Goal: Information Seeking & Learning: Learn about a topic

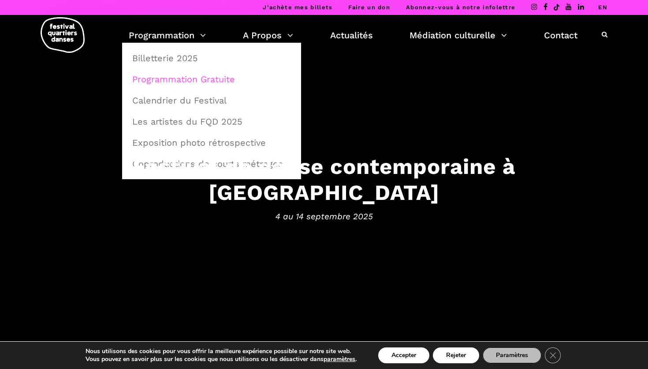
click at [183, 79] on link "Programmation Gratuite" at bounding box center [211, 79] width 169 height 20
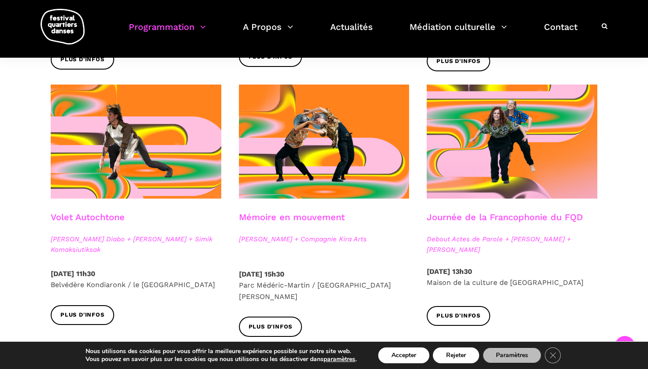
scroll to position [445, 0]
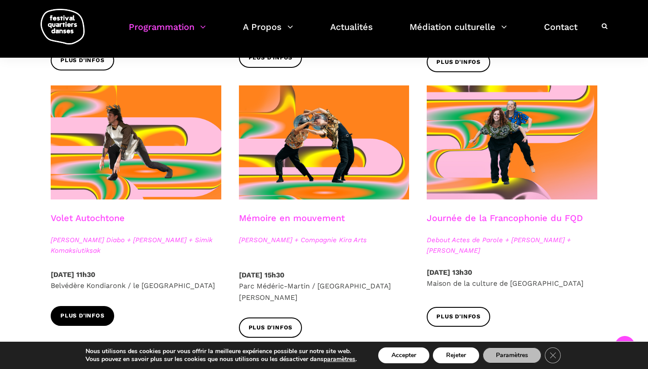
click at [91, 317] on span "Plus d'infos" at bounding box center [82, 316] width 44 height 9
click at [267, 324] on span "Plus d'infos" at bounding box center [271, 328] width 44 height 9
click at [457, 313] on span "Plus d'infos" at bounding box center [458, 317] width 44 height 9
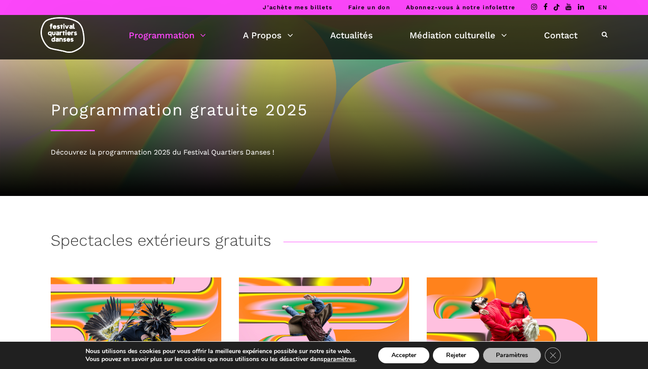
scroll to position [0, 0]
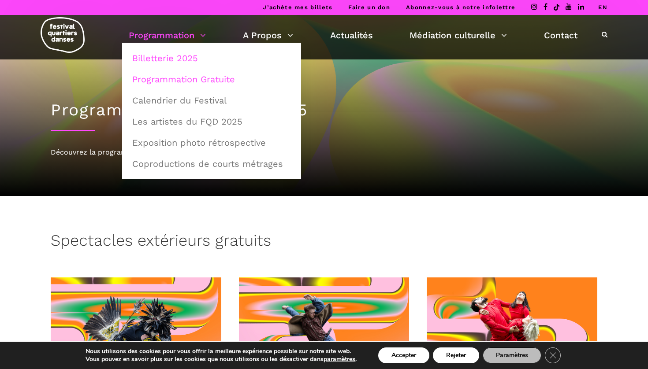
click at [182, 60] on link "Billetterie 2025" at bounding box center [211, 58] width 169 height 20
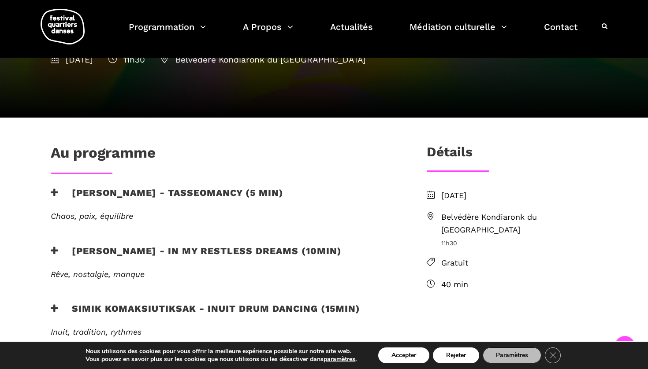
scroll to position [144, 0]
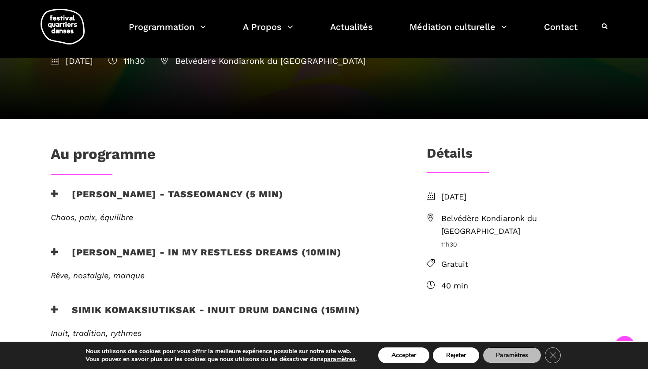
click at [448, 217] on span "Belvédère Kondiaronk du Mont Royal" at bounding box center [519, 225] width 156 height 26
click at [435, 215] on li "Belvédère Kondiaronk du Mont Royal 11h30" at bounding box center [512, 230] width 171 height 37
click at [431, 216] on icon at bounding box center [431, 218] width 8 height 8
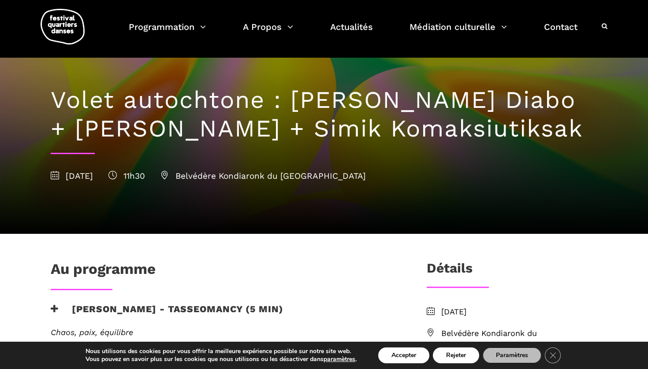
scroll to position [29, 0]
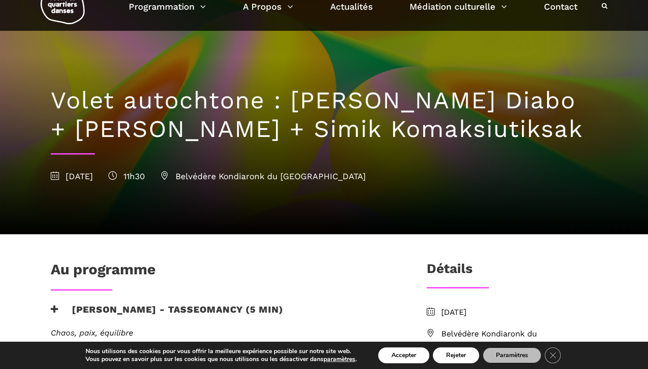
click at [315, 177] on span "Belvédère Kondiaronk du Mont Royal" at bounding box center [262, 176] width 205 height 10
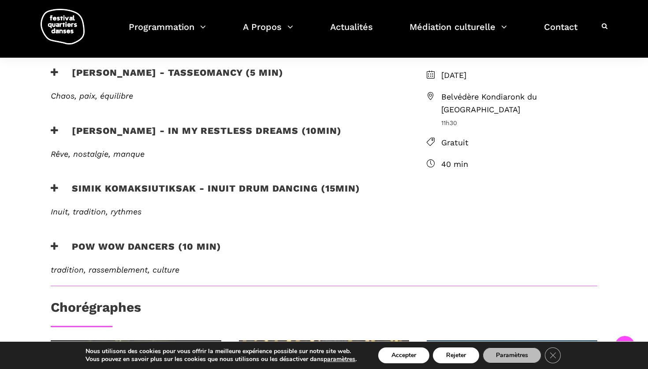
scroll to position [241, 0]
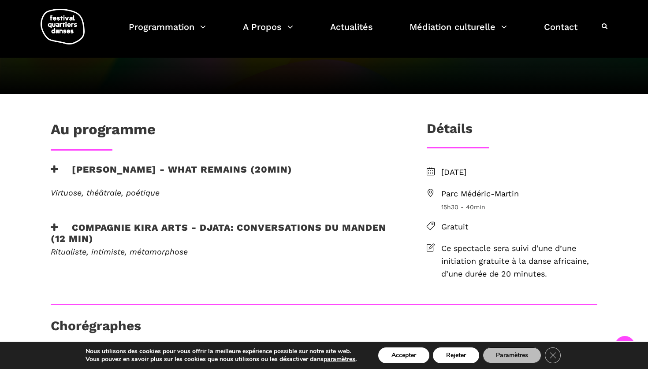
scroll to position [169, 0]
click at [476, 193] on span "Parc Médéric-Martin" at bounding box center [519, 194] width 156 height 13
drag, startPoint x: 442, startPoint y: 192, endPoint x: 525, endPoint y: 197, distance: 83.5
click at [525, 197] on span "Parc Médéric-Martin" at bounding box center [519, 194] width 156 height 13
copy span "Parc Médéric-Martin"
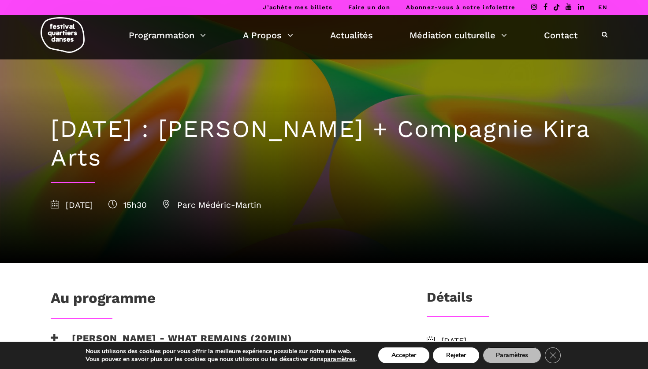
scroll to position [0, 0]
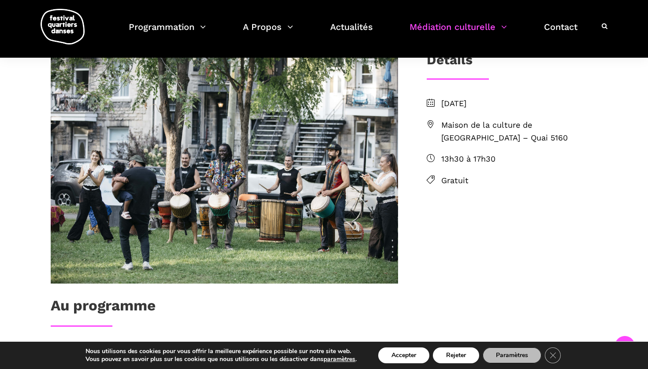
scroll to position [274, 0]
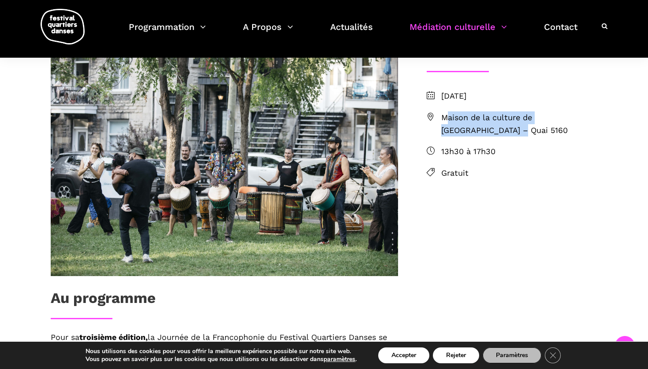
drag, startPoint x: 463, startPoint y: 134, endPoint x: 438, endPoint y: 113, distance: 33.5
click at [438, 113] on li "Maison de la culture de Verdun – Quai 5160" at bounding box center [512, 125] width 171 height 26
copy span "Maison de la culture de Verdun – Quai 5160"
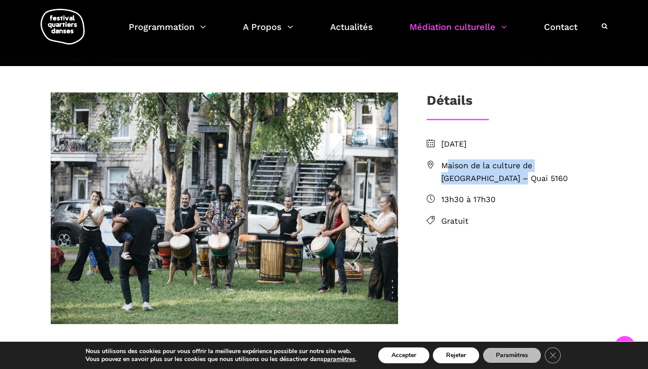
scroll to position [255, 0]
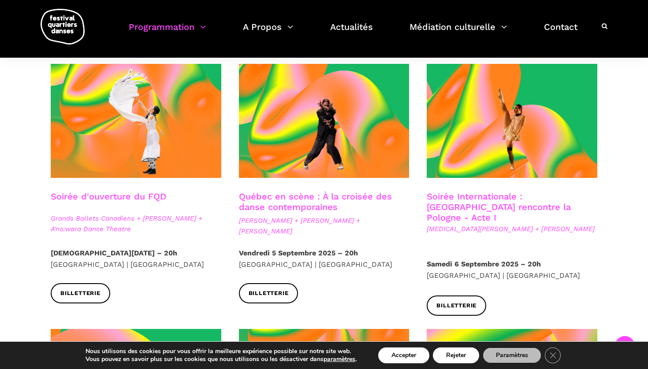
scroll to position [221, 0]
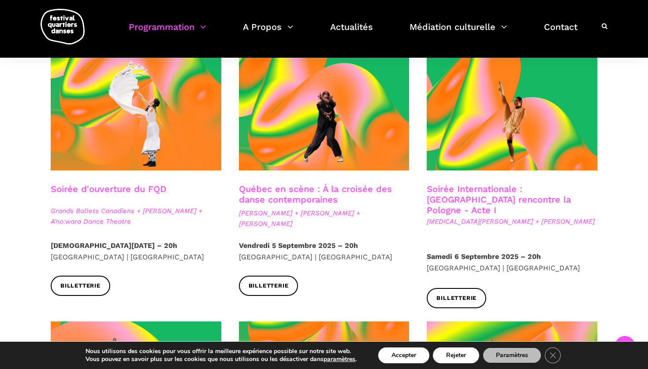
click at [483, 185] on link "Soirée Internationale : Montréal rencontre la Pologne - Acte I" at bounding box center [499, 200] width 144 height 32
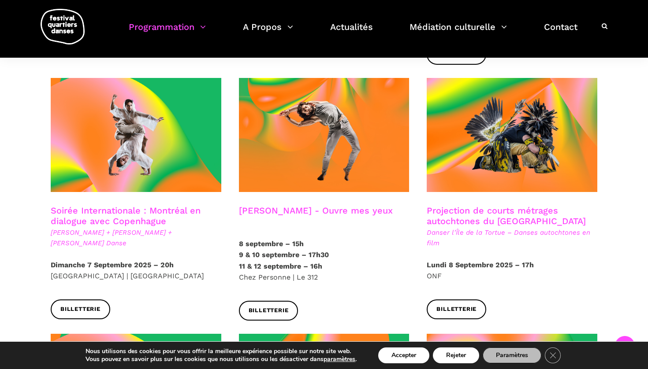
scroll to position [465, 0]
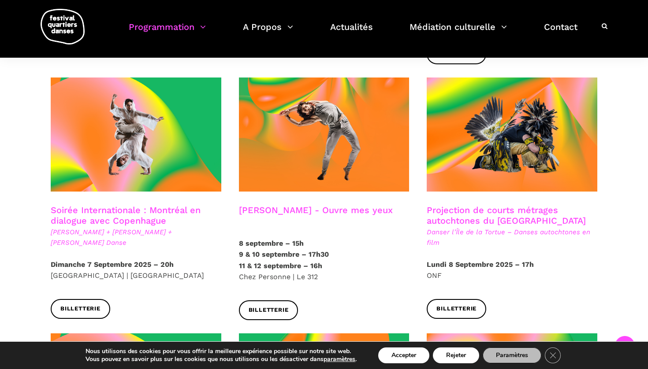
click at [154, 205] on link "Soirée Internationale : Montréal en dialogue avec Copenhague" at bounding box center [126, 215] width 150 height 21
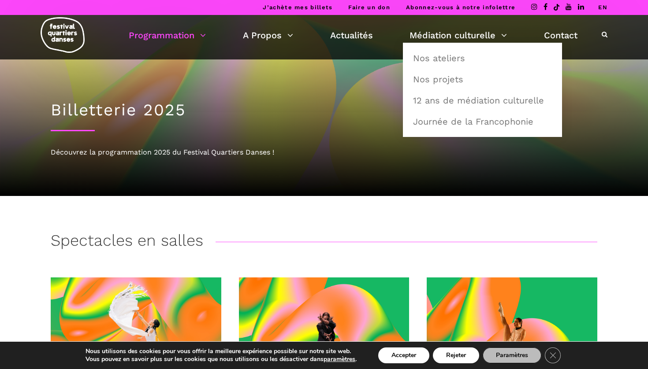
scroll to position [0, 0]
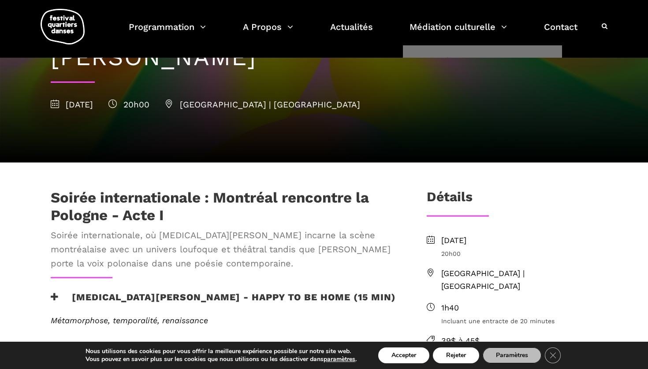
scroll to position [130, 0]
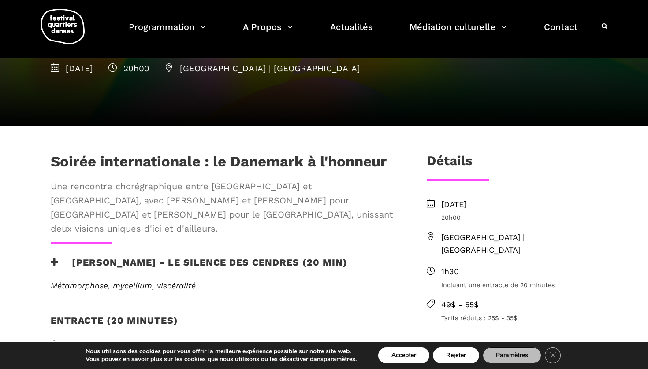
scroll to position [167, 0]
